Goal: Information Seeking & Learning: Learn about a topic

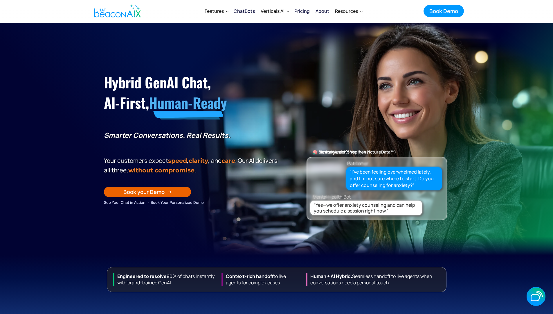
scroll to position [3921, 0]
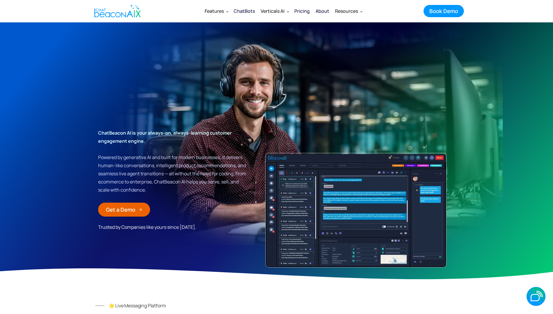
scroll to position [3701, 0]
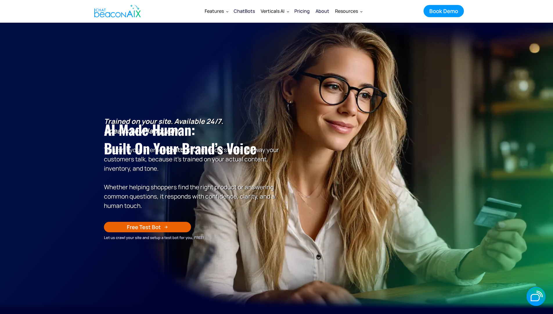
scroll to position [4450, 0]
